Goal: Task Accomplishment & Management: Manage account settings

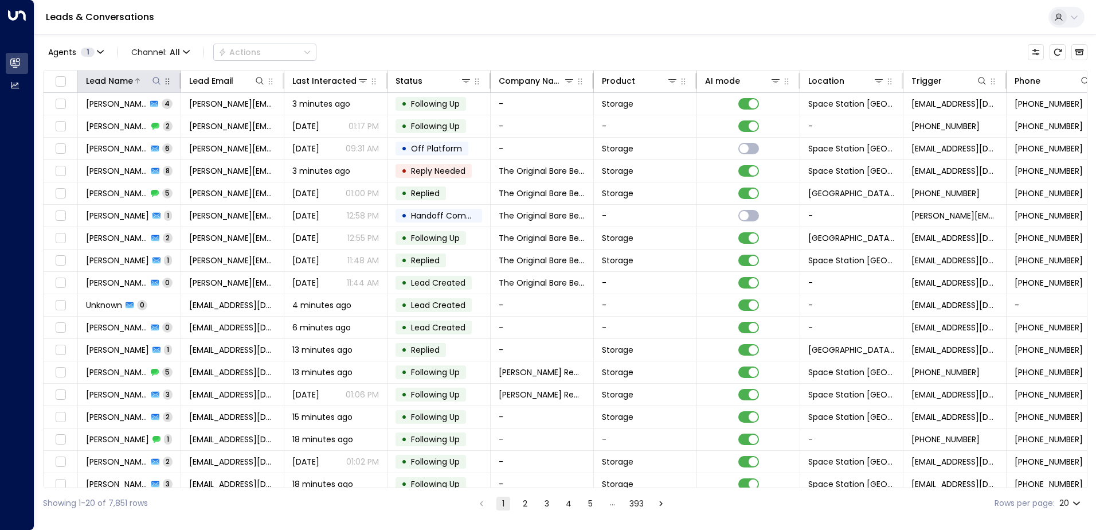
click at [155, 79] on icon at bounding box center [156, 80] width 9 height 9
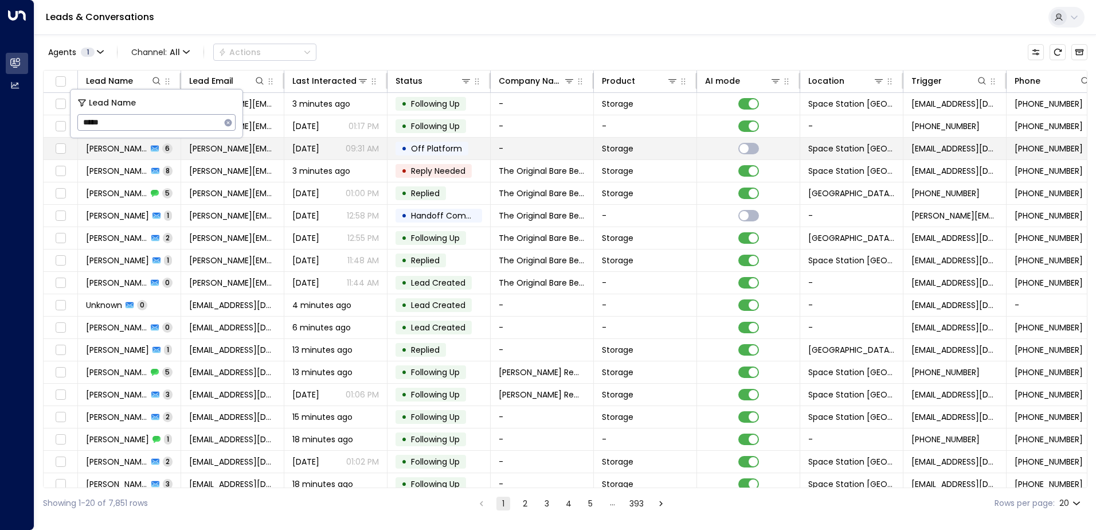
type input "******"
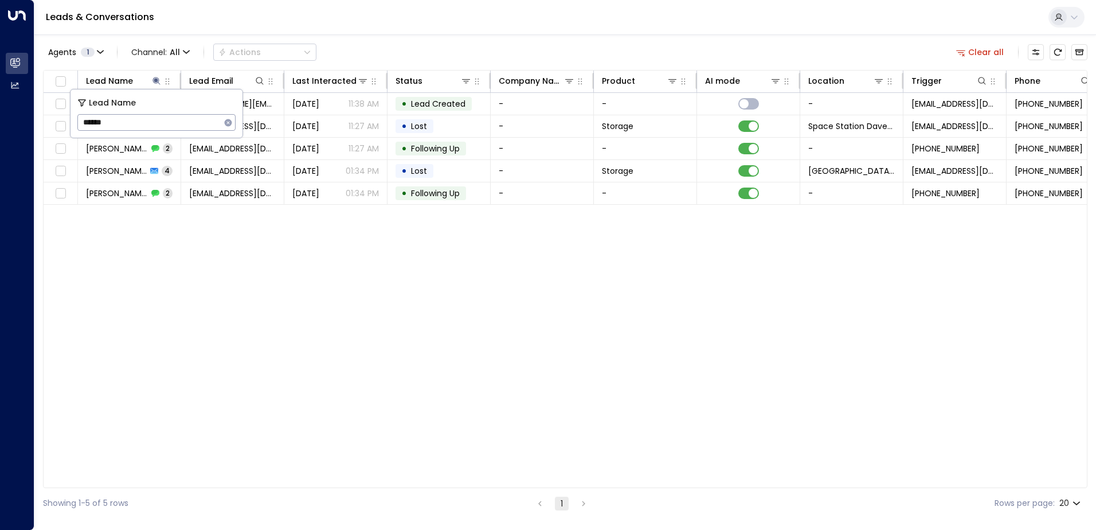
click at [330, 365] on div "Lead Name Lead Email Last Interacted Status Company Name Product AI mode Locati…" at bounding box center [565, 279] width 1044 height 418
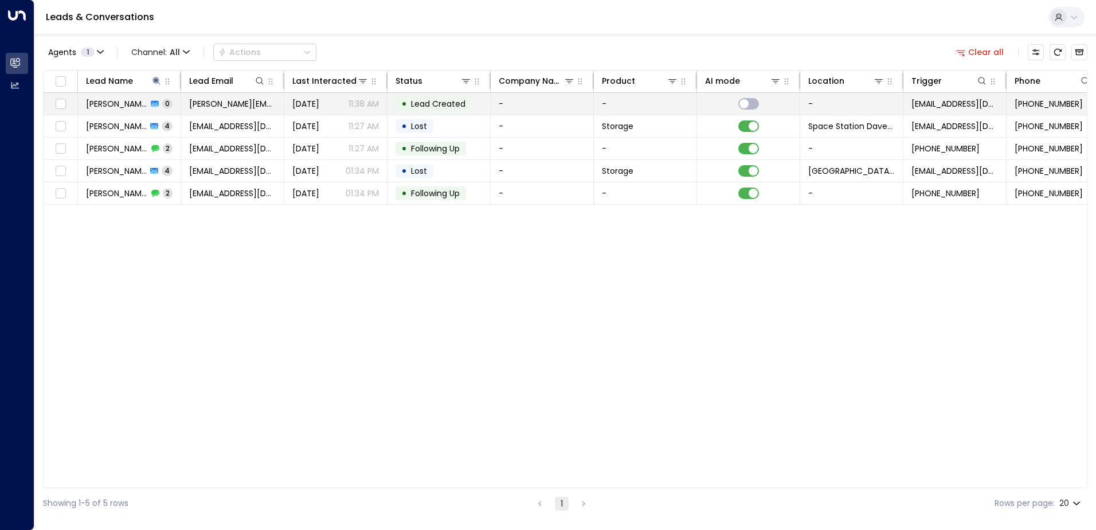
click at [437, 100] on span "Lead Created" at bounding box center [438, 103] width 54 height 11
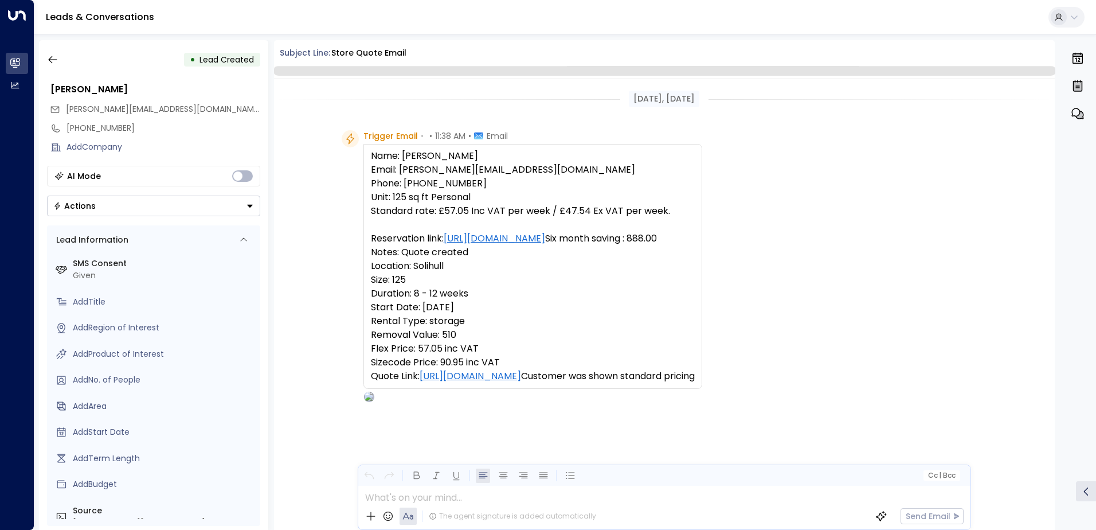
scroll to position [56, 0]
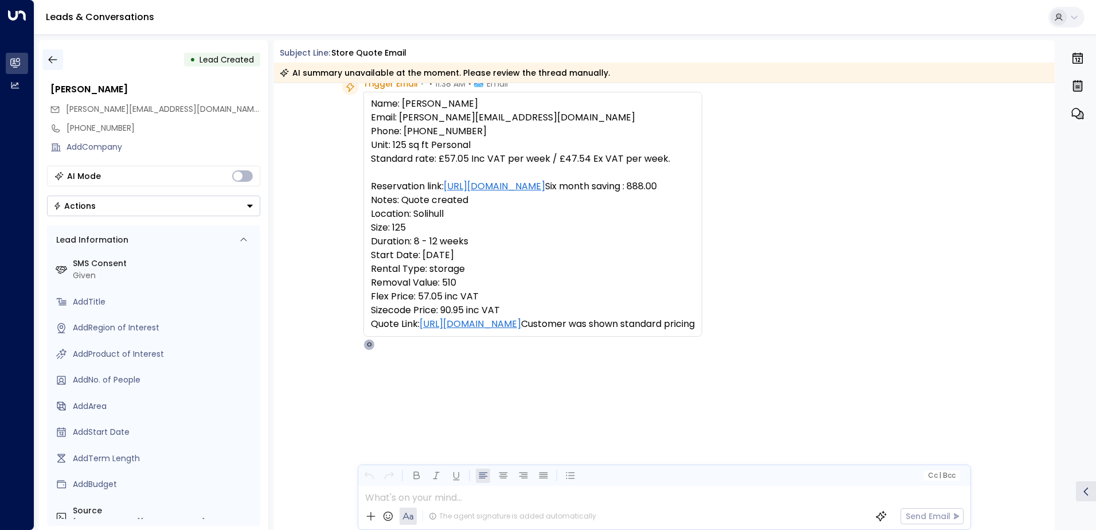
click at [56, 58] on icon "button" at bounding box center [52, 59] width 11 height 11
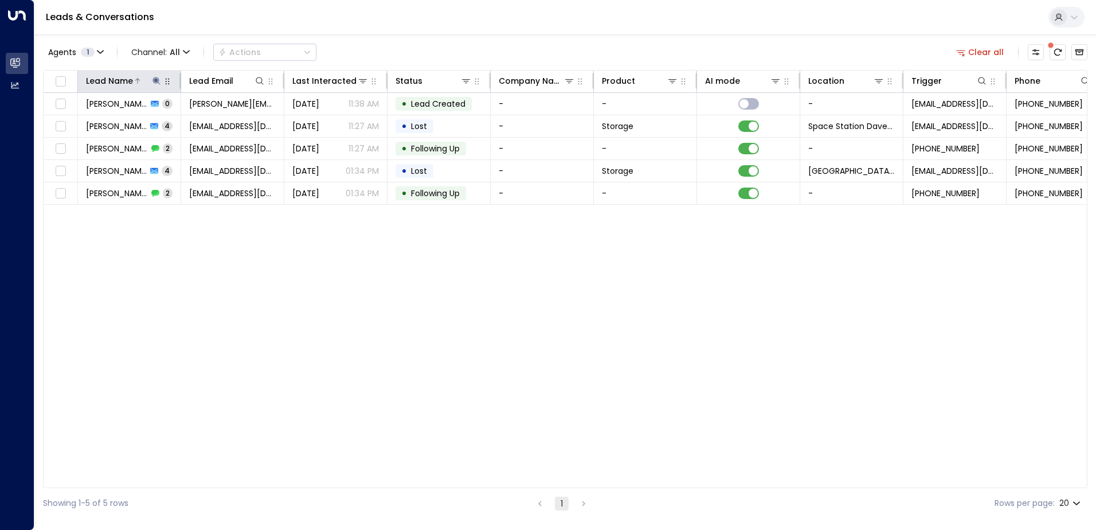
click at [158, 77] on icon at bounding box center [156, 80] width 9 height 9
click at [228, 120] on icon "button" at bounding box center [228, 122] width 7 height 7
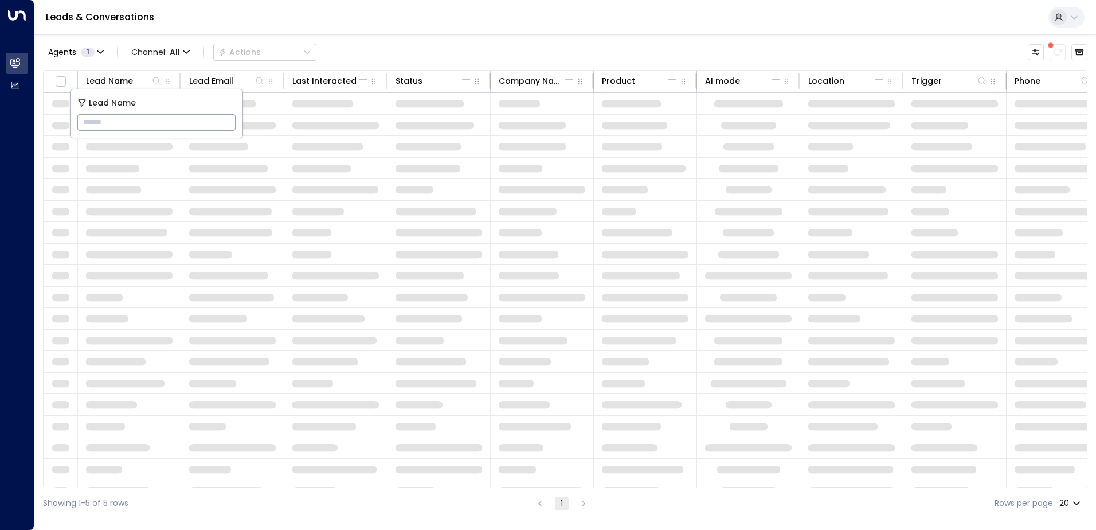
click at [197, 122] on input "text" at bounding box center [156, 122] width 158 height 21
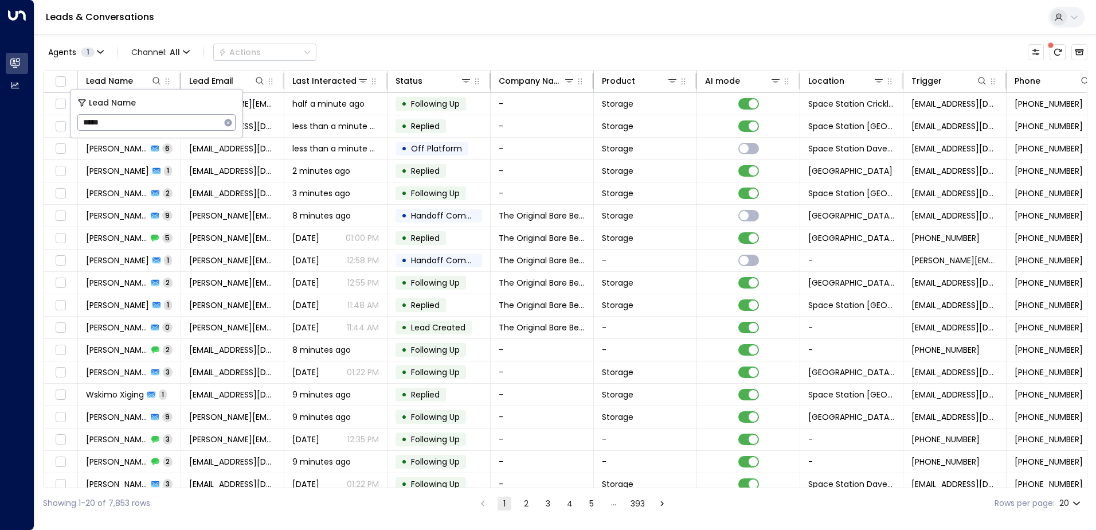
type input "******"
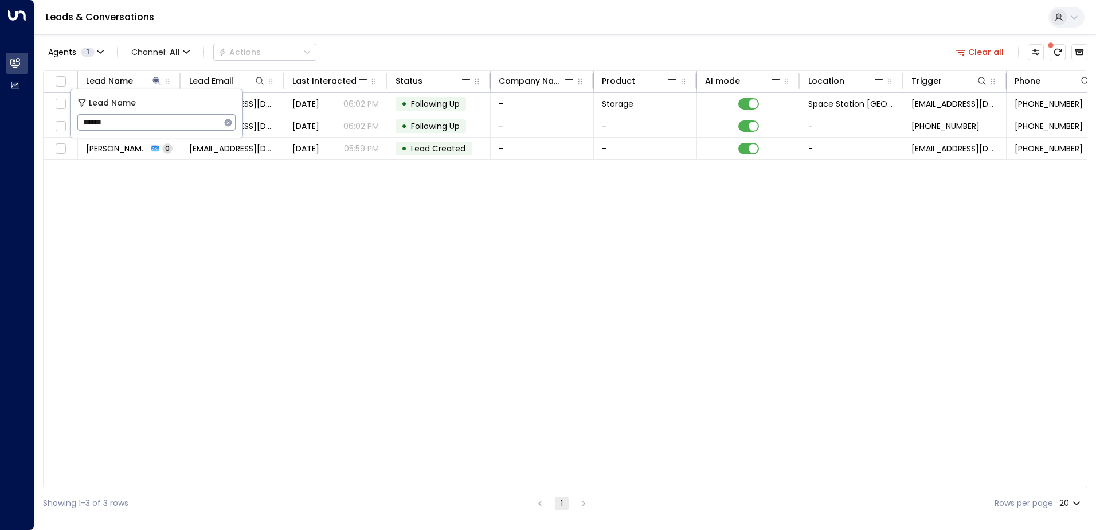
click at [476, 49] on div "Agents 1 Channel: All Actions Clear all" at bounding box center [565, 52] width 1044 height 24
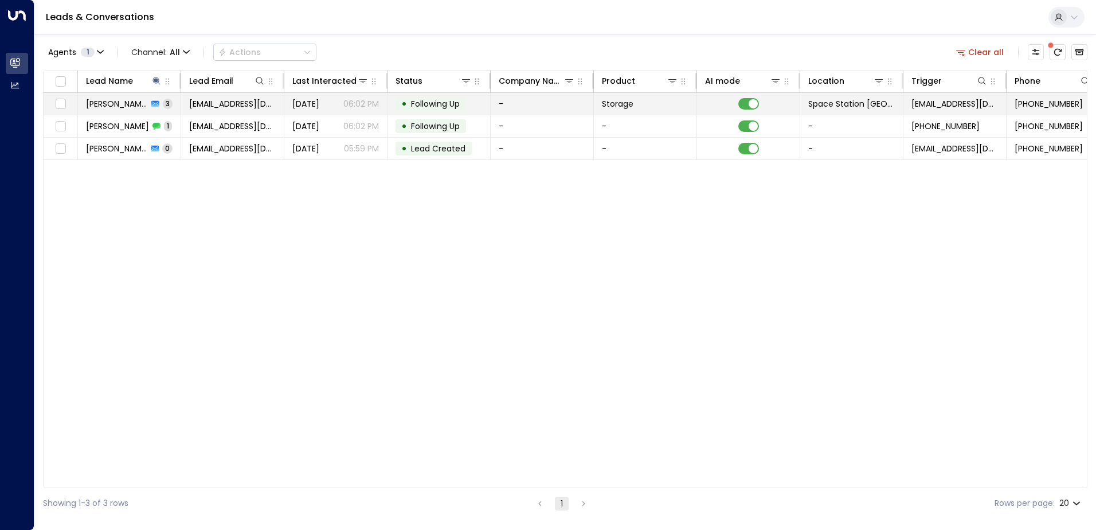
click at [449, 107] on span "Following Up" at bounding box center [435, 103] width 49 height 11
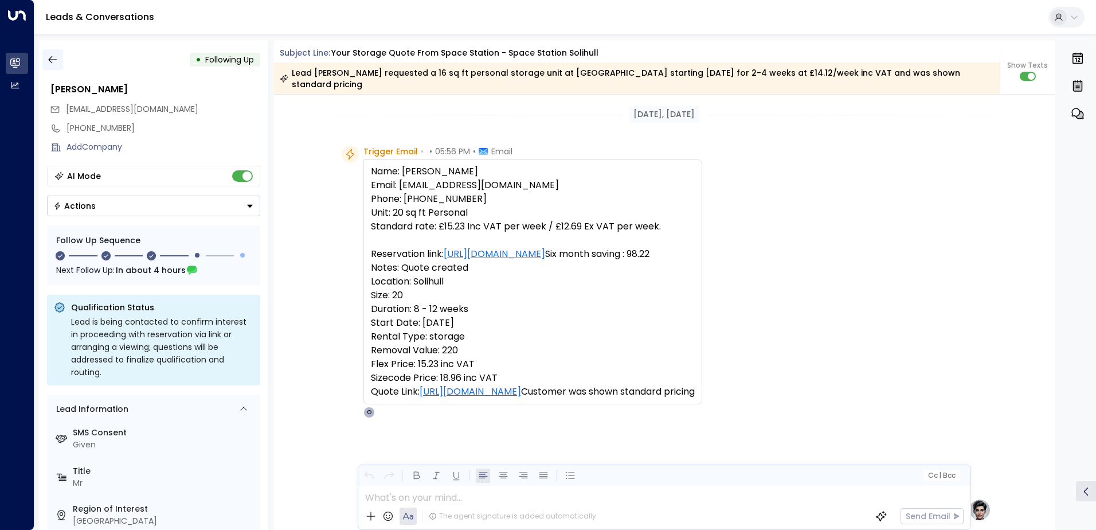
click at [56, 62] on icon "button" at bounding box center [52, 59] width 11 height 11
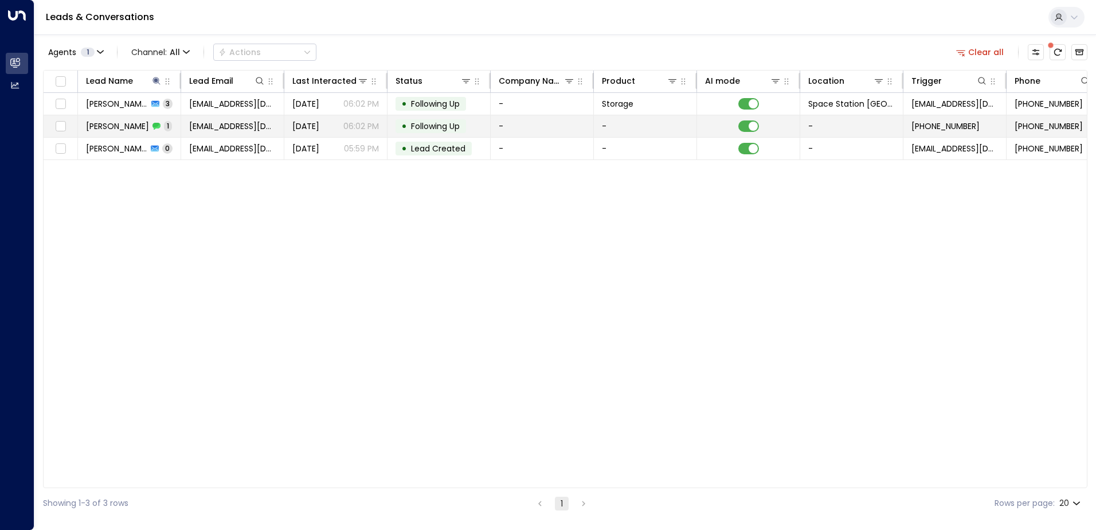
click at [236, 120] on td "[EMAIL_ADDRESS][DOMAIN_NAME]" at bounding box center [232, 126] width 103 height 22
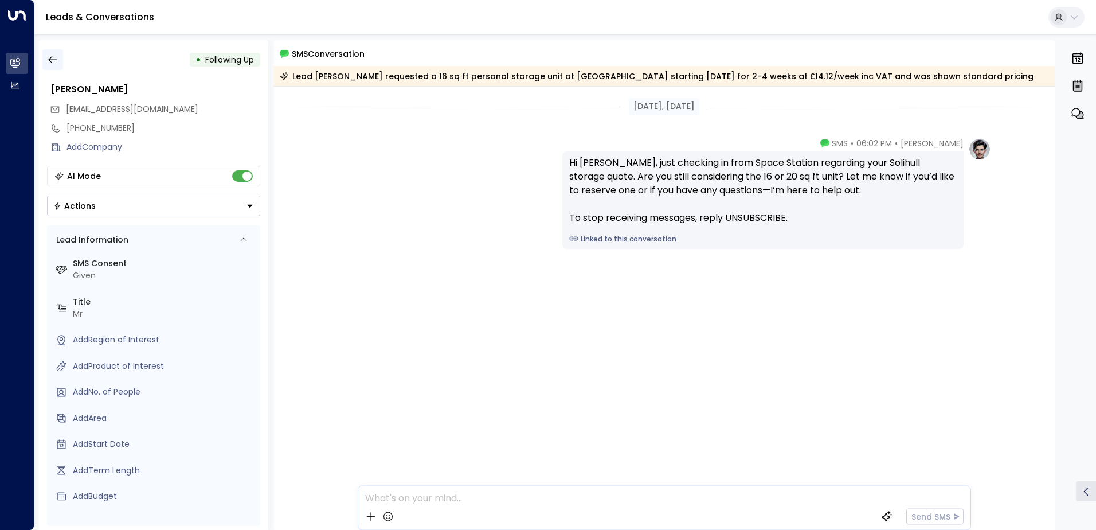
click at [57, 61] on icon "button" at bounding box center [52, 59] width 11 height 11
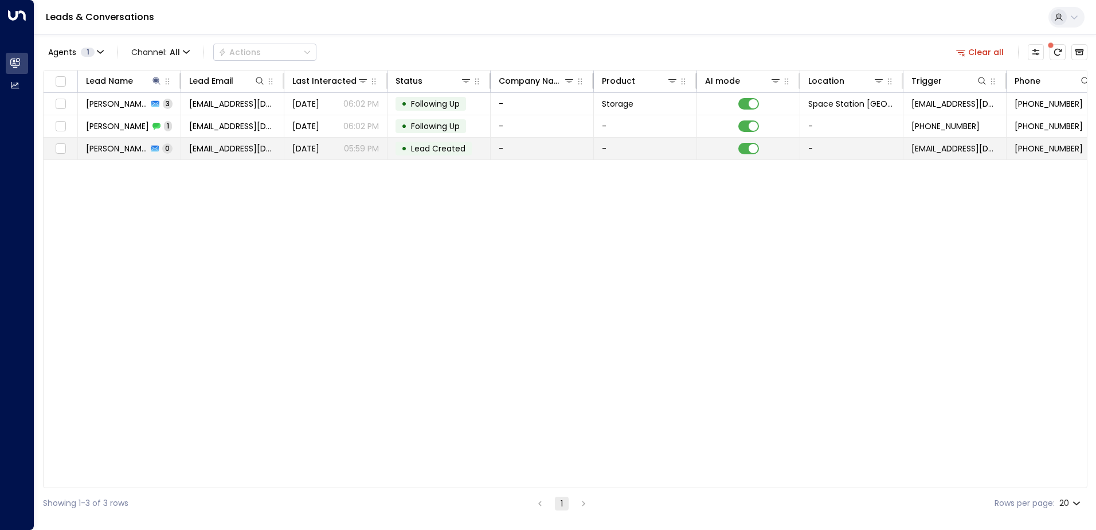
click at [398, 157] on td "• Lead Created" at bounding box center [438, 149] width 103 height 22
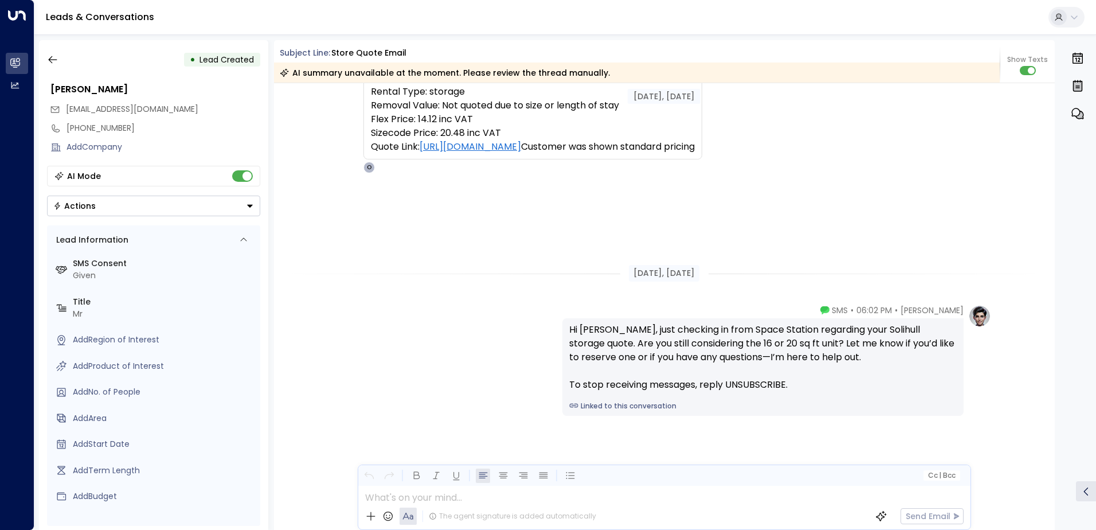
scroll to position [234, 0]
